Goal: Go to known website: Access a specific website the user already knows

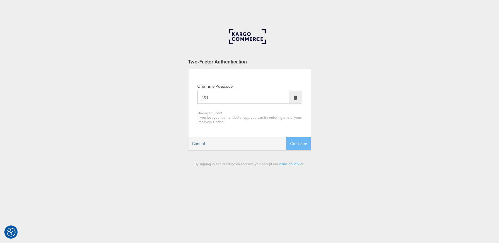
type input "2"
type input "728867"
click at [286, 137] on button "Continue" at bounding box center [298, 143] width 25 height 13
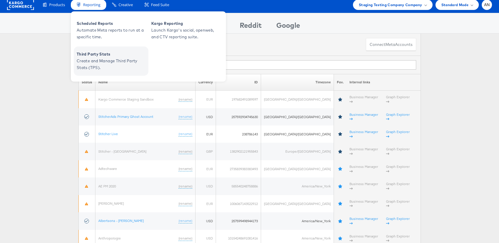
scroll to position [4, 0]
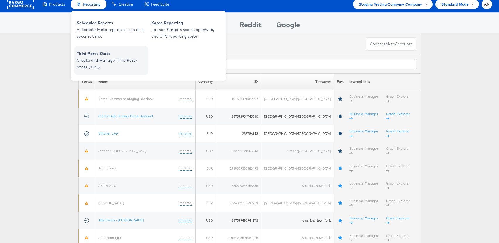
click at [96, 65] on span "Create and Manage Third Party Stats (TPS)." at bounding box center [112, 63] width 70 height 13
